Goal: Task Accomplishment & Management: Manage account settings

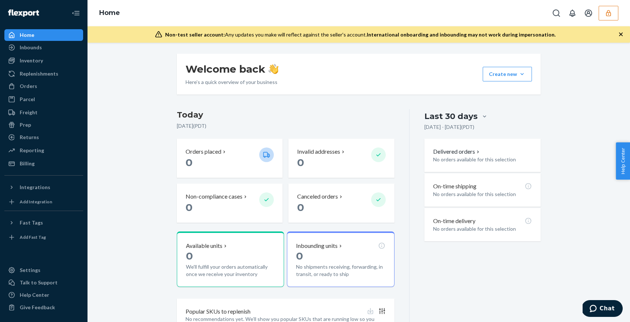
click at [603, 16] on button "button" at bounding box center [609, 13] width 20 height 15
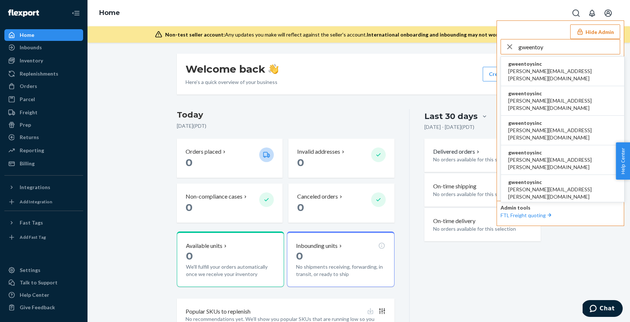
type input "gweentoy"
click at [589, 68] on li "gweentoysinc [PERSON_NAME][EMAIL_ADDRESS][PERSON_NAME][DOMAIN_NAME]" at bounding box center [562, 72] width 123 height 30
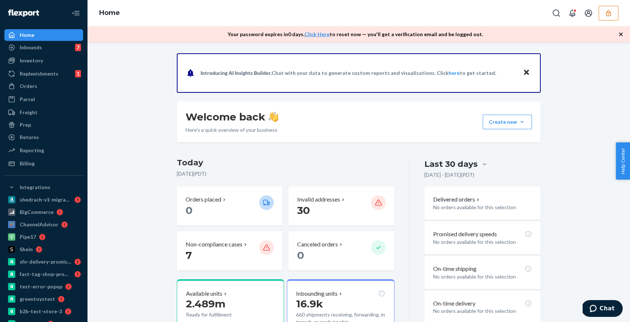
click at [622, 36] on icon "button" at bounding box center [621, 34] width 4 height 4
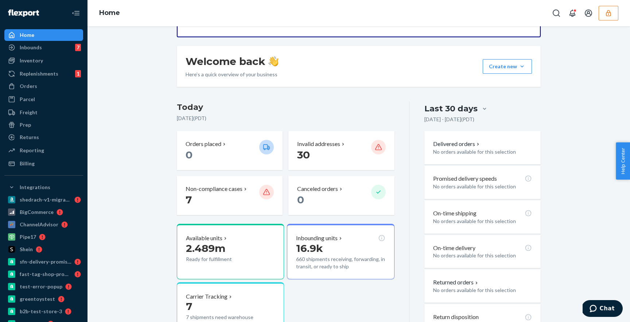
scroll to position [44, 0]
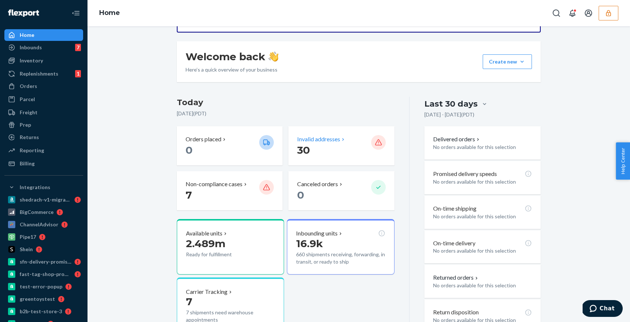
click at [327, 136] on p "Invalid addresses" at bounding box center [318, 139] width 43 height 8
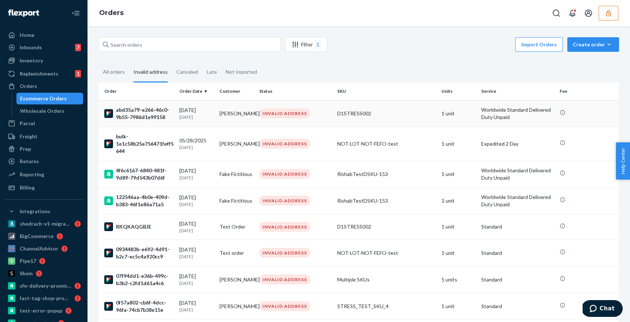
click at [322, 110] on div "INVALID ADDRESS" at bounding box center [295, 113] width 75 height 10
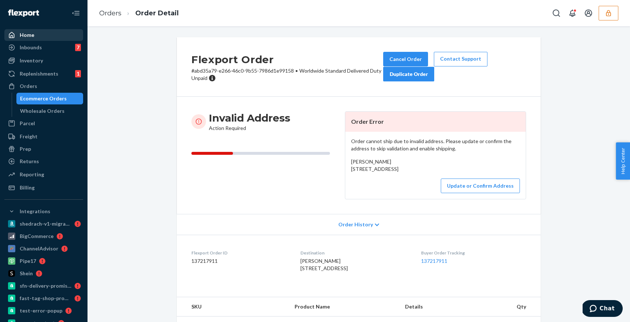
click at [37, 35] on div "Home" at bounding box center [43, 35] width 77 height 10
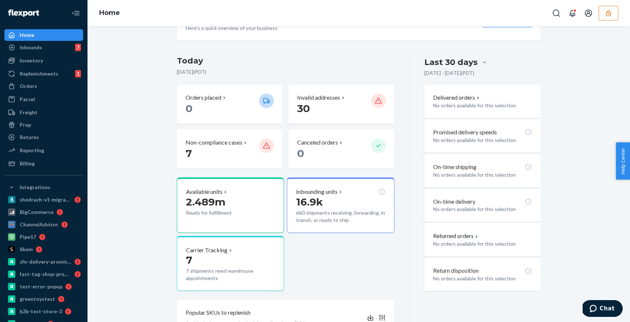
scroll to position [86, 0]
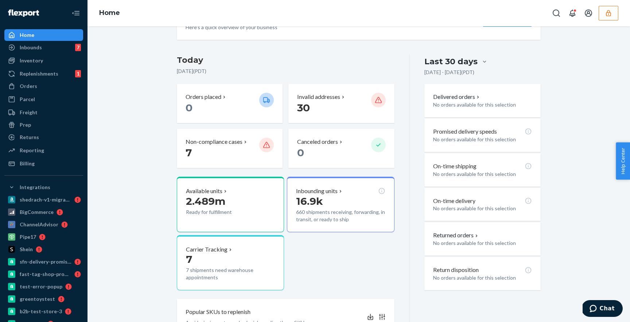
click at [459, 65] on div "Last 30 days" at bounding box center [450, 61] width 53 height 11
click at [441, 62] on input "Last 30 days" at bounding box center [441, 62] width 0 height 0
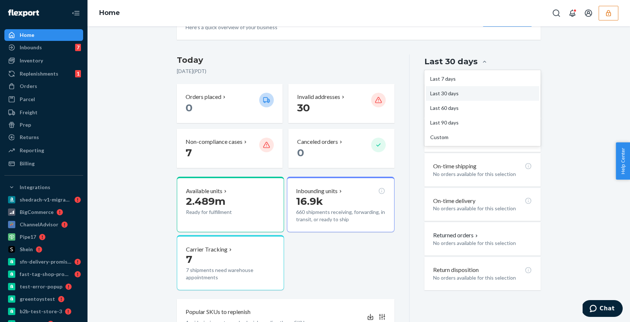
click at [522, 59] on div "Last 30 days" at bounding box center [482, 62] width 116 height 14
click at [441, 62] on input "option Last 7 days focused, 1 of 5. 5 results available. Use Up and Down to cho…" at bounding box center [441, 62] width 0 height 0
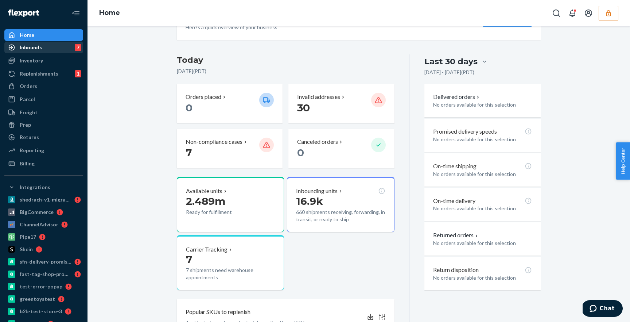
click at [51, 48] on div "Inbounds 7" at bounding box center [43, 47] width 77 height 10
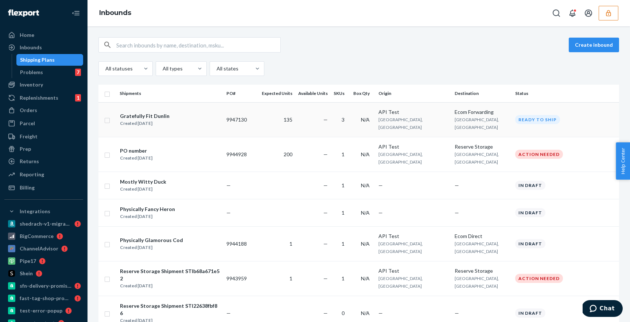
click at [329, 109] on td "—" at bounding box center [312, 119] width 35 height 35
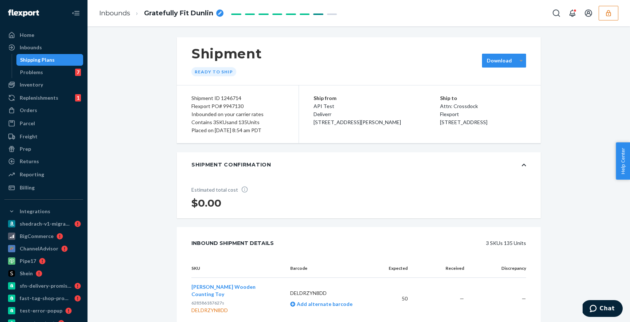
click at [518, 62] on div at bounding box center [521, 60] width 9 height 11
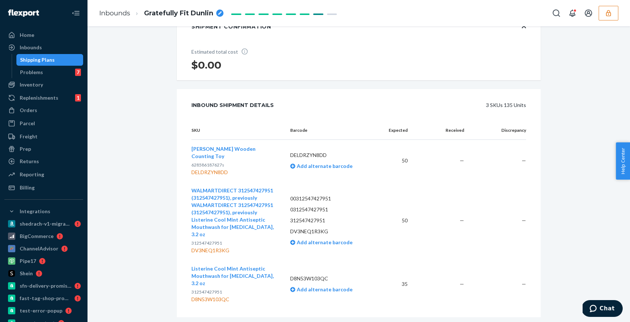
scroll to position [178, 0]
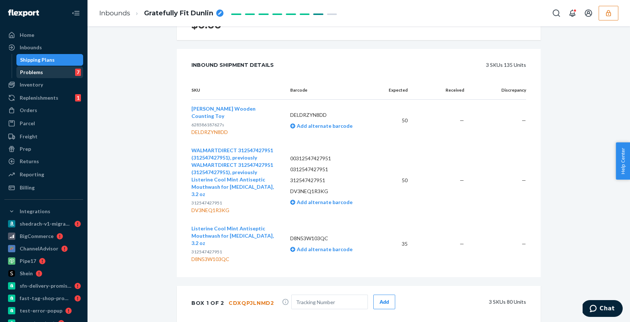
click at [40, 73] on div "Problems" at bounding box center [31, 72] width 23 height 7
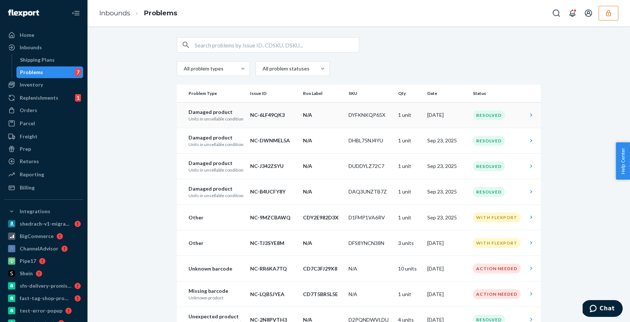
click at [249, 121] on td "NC-6LF49QK3" at bounding box center [273, 115] width 53 height 26
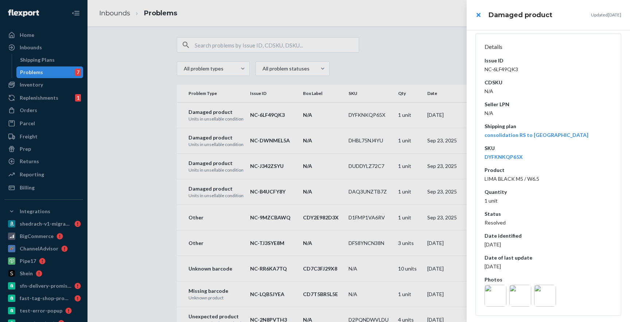
scroll to position [67, 0]
click at [497, 292] on img at bounding box center [496, 293] width 22 height 22
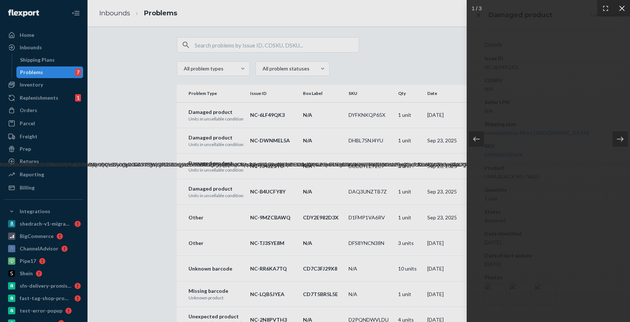
click at [623, 9] on icon at bounding box center [621, 7] width 5 height 5
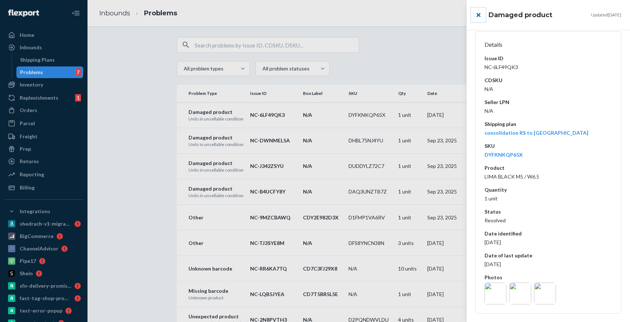
click at [478, 13] on button "close" at bounding box center [478, 15] width 15 height 15
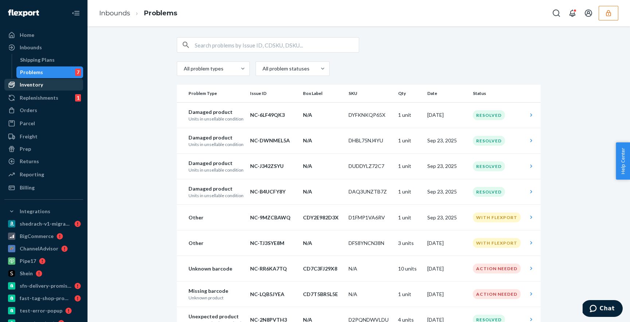
click at [43, 81] on div "Inventory" at bounding box center [43, 84] width 77 height 10
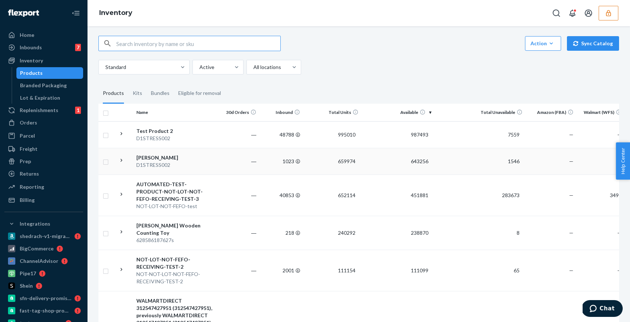
scroll to position [0, 2]
click at [220, 143] on td "―" at bounding box center [237, 134] width 44 height 27
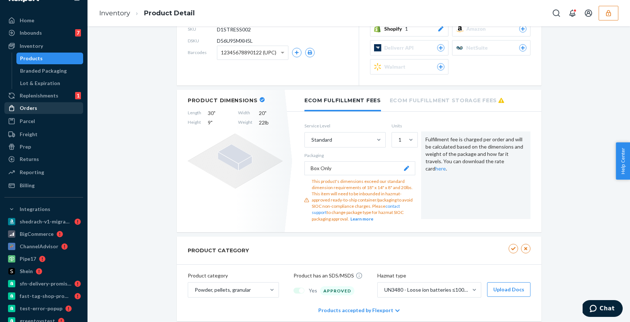
scroll to position [17, 0]
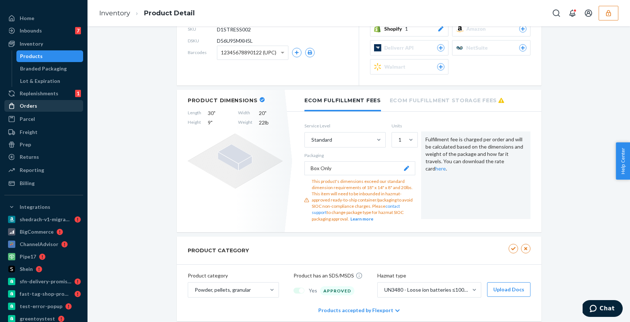
click at [45, 106] on div "Orders" at bounding box center [43, 106] width 77 height 10
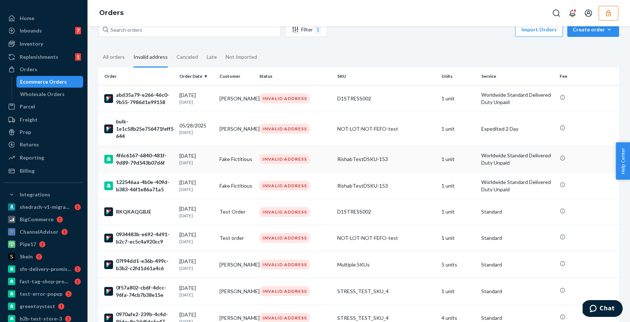
scroll to position [20, 0]
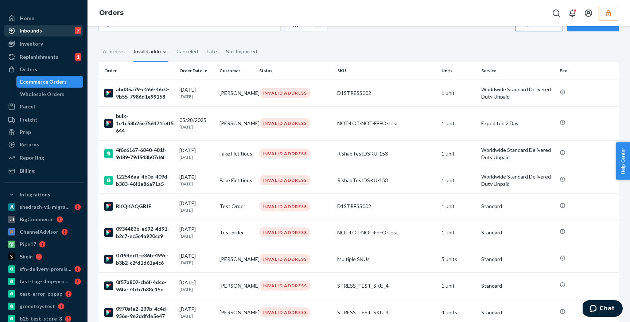
click at [49, 32] on div "Inbounds 7" at bounding box center [43, 31] width 77 height 10
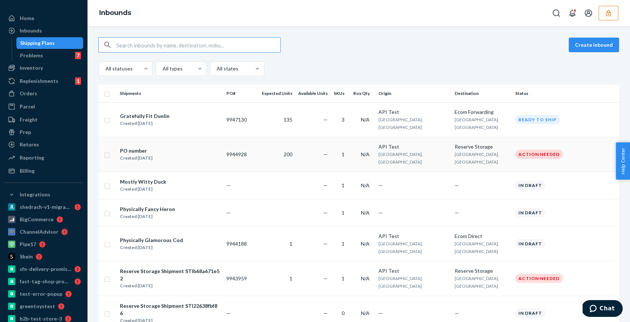
click at [106, 153] on input "checkbox" at bounding box center [107, 154] width 6 height 8
checkbox input "true"
click at [113, 119] on td at bounding box center [107, 119] width 18 height 35
click at [108, 121] on input "checkbox" at bounding box center [107, 120] width 6 height 8
checkbox input "true"
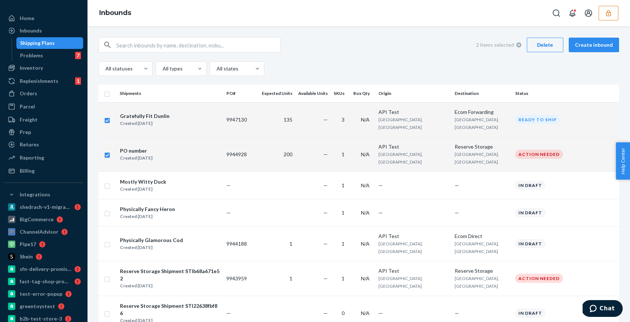
click at [108, 153] on input "checkbox" at bounding box center [107, 154] width 6 height 8
checkbox input "false"
